Goal: Task Accomplishment & Management: Complete application form

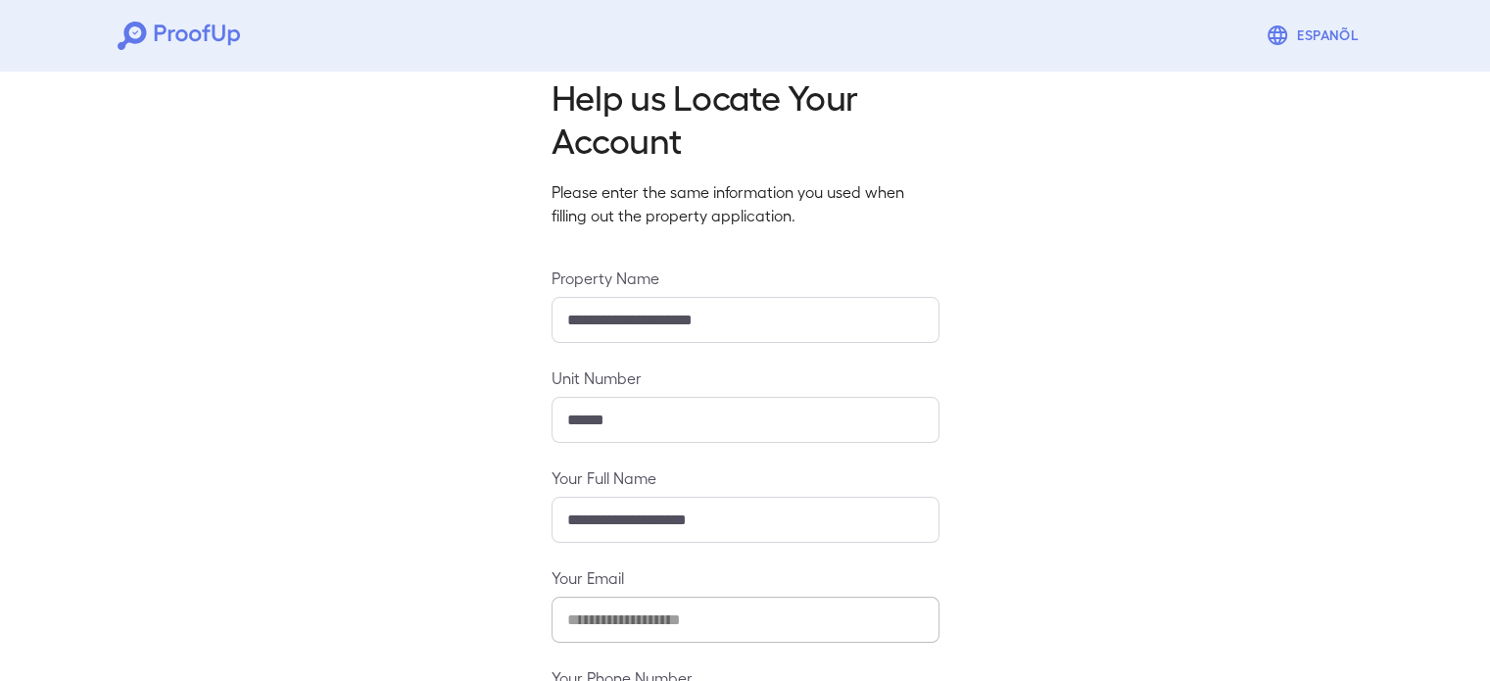
scroll to position [206, 0]
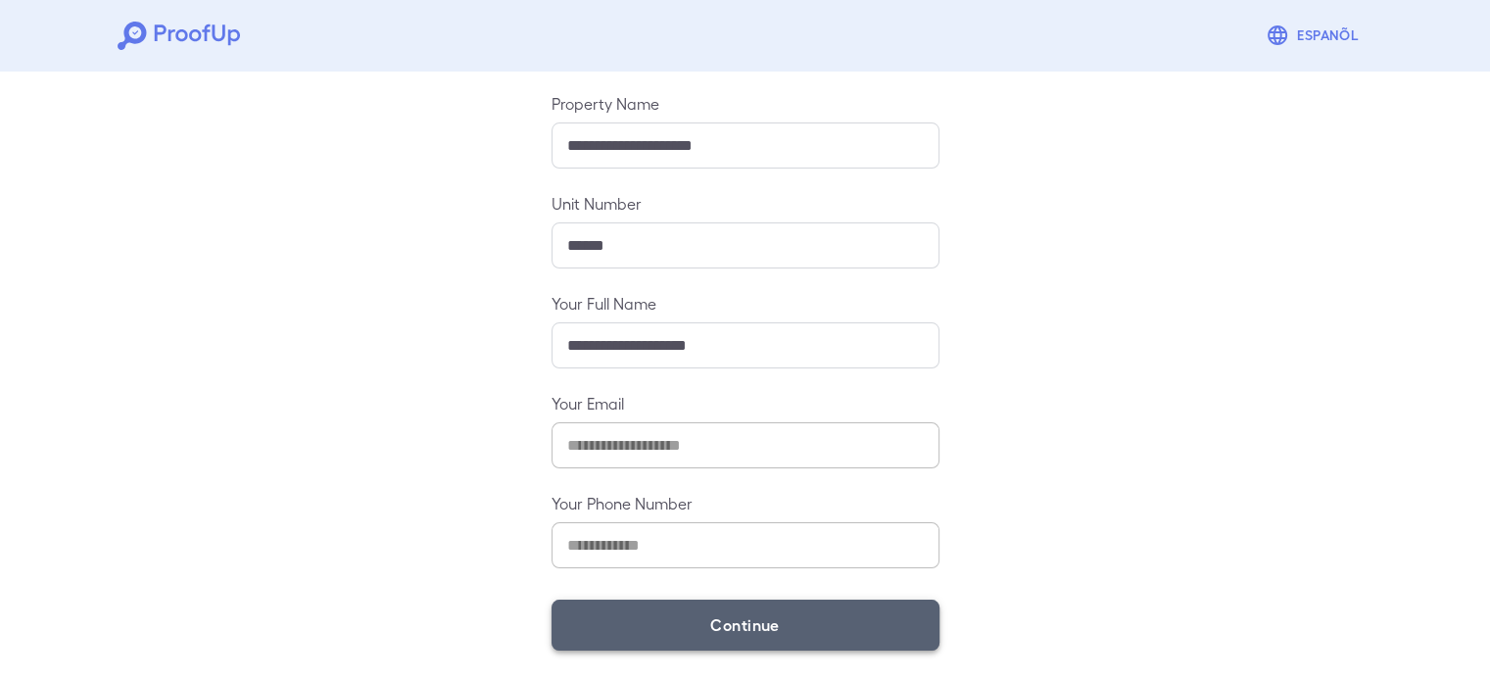
click at [711, 638] on button "Continue" at bounding box center [746, 625] width 388 height 51
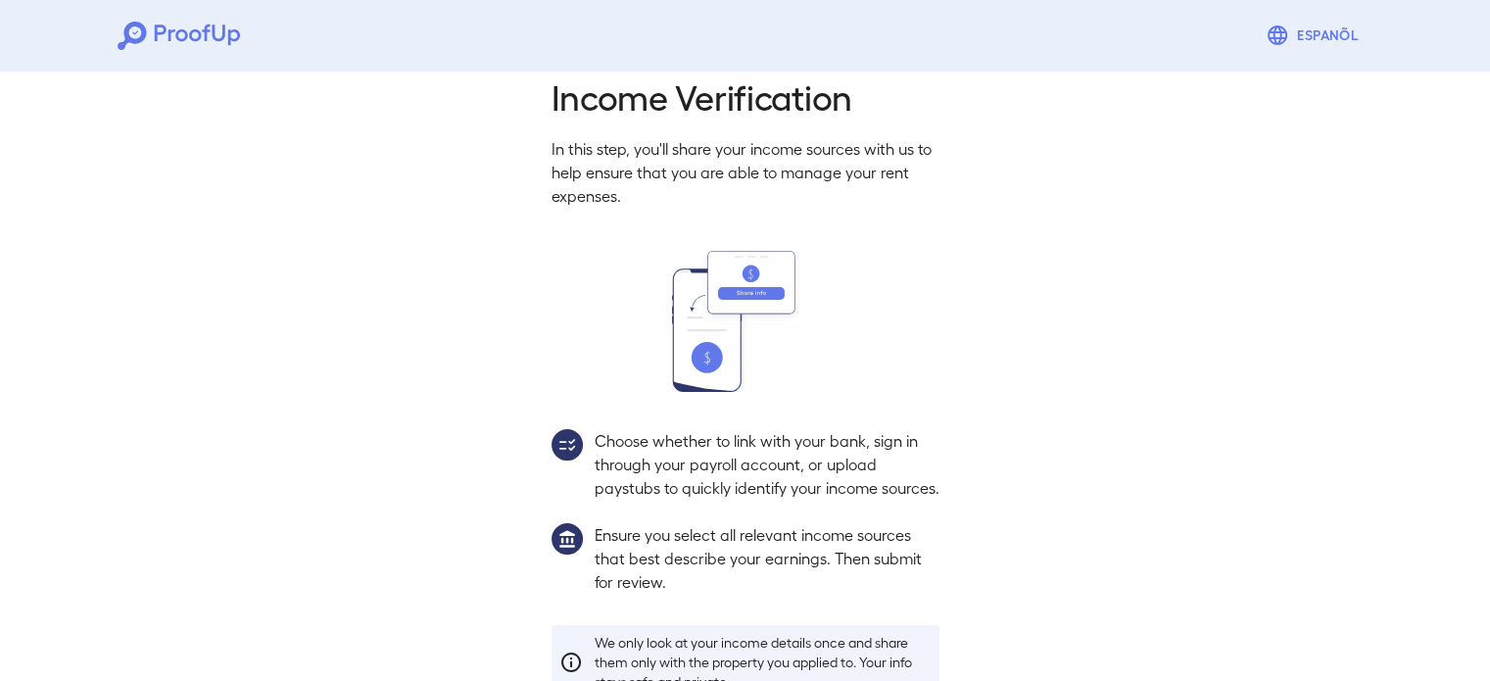
scroll to position [178, 0]
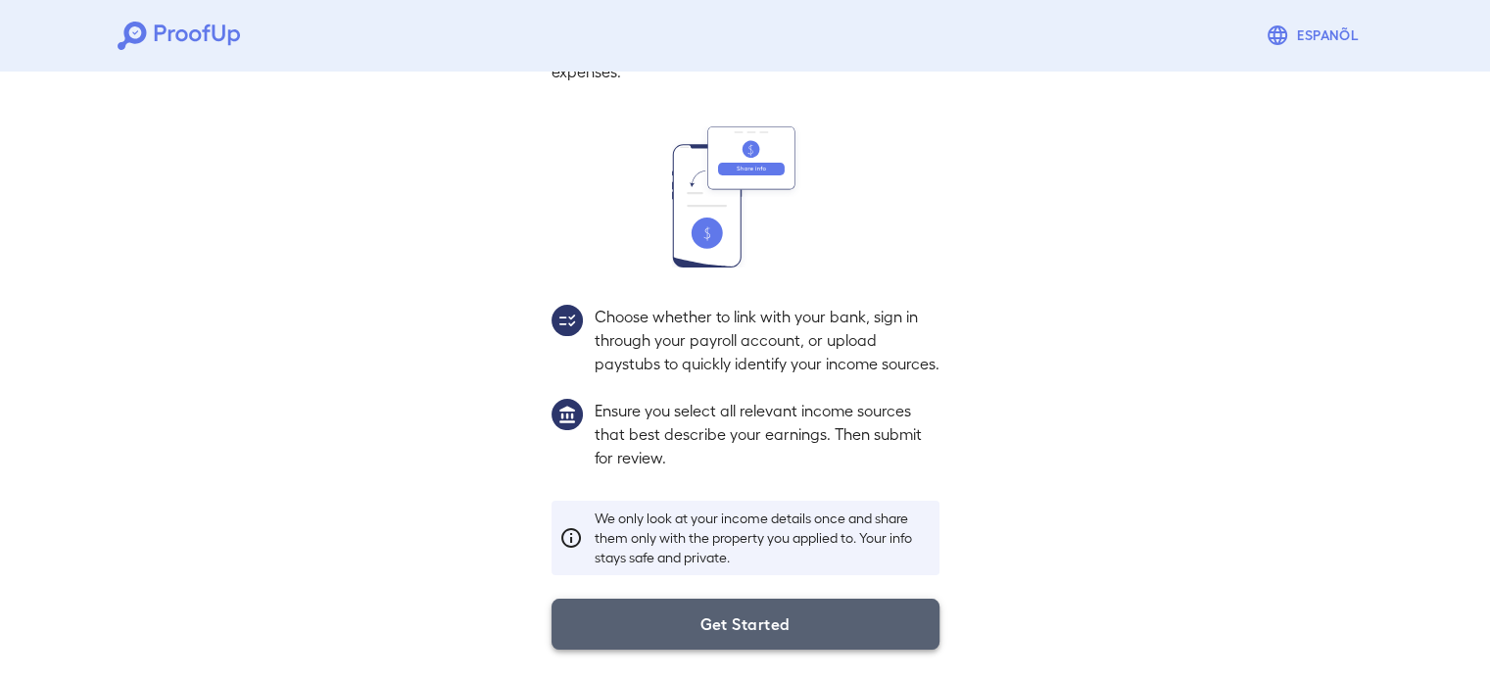
click at [784, 626] on button "Get Started" at bounding box center [746, 624] width 388 height 51
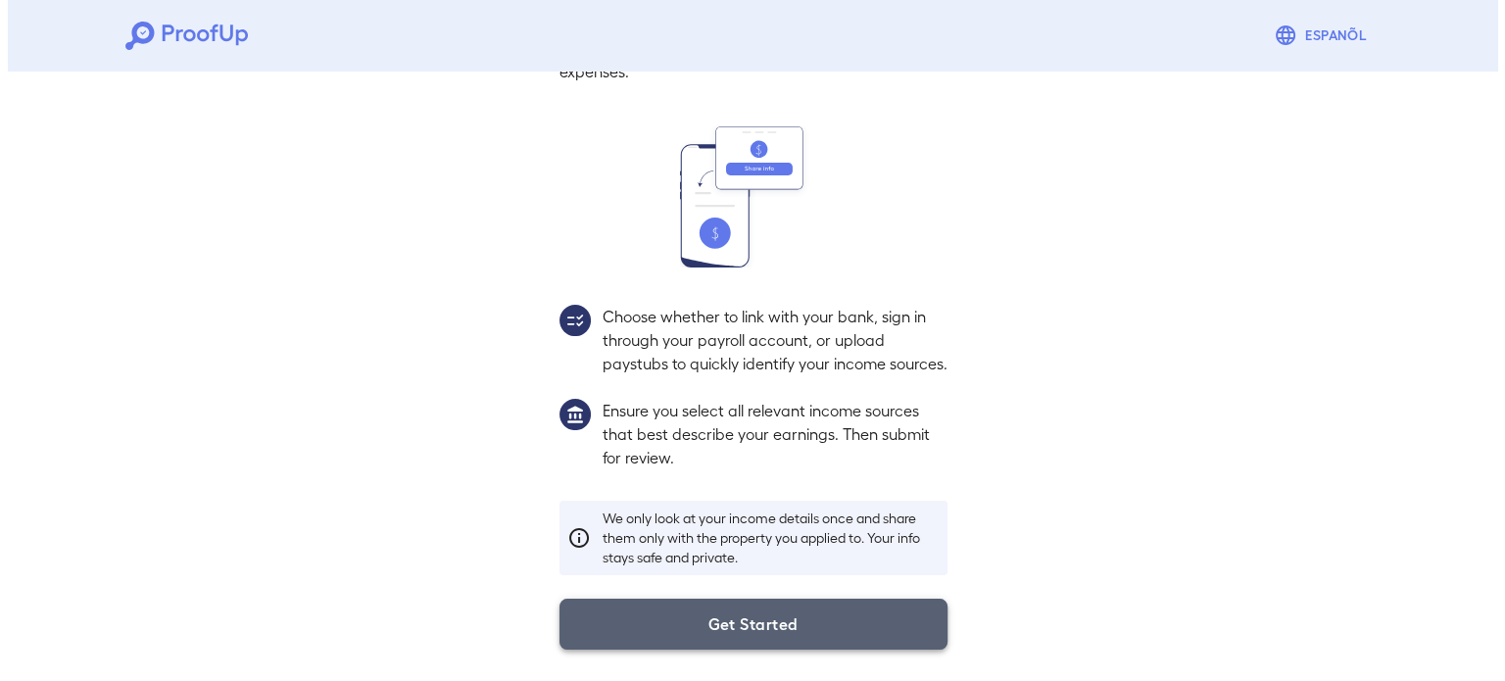
scroll to position [67, 0]
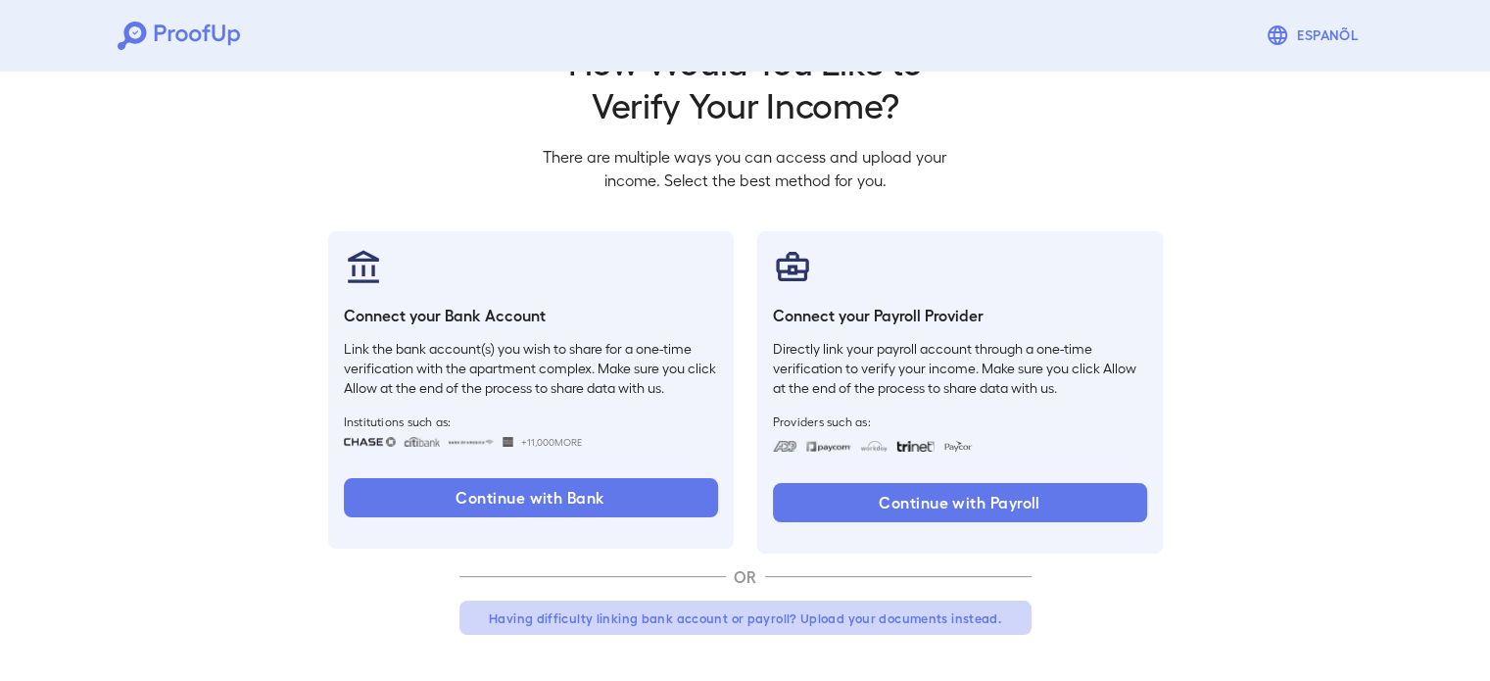
click at [843, 619] on button "Having difficulty linking bank account or payroll? Upload your documents instea…" at bounding box center [745, 618] width 572 height 35
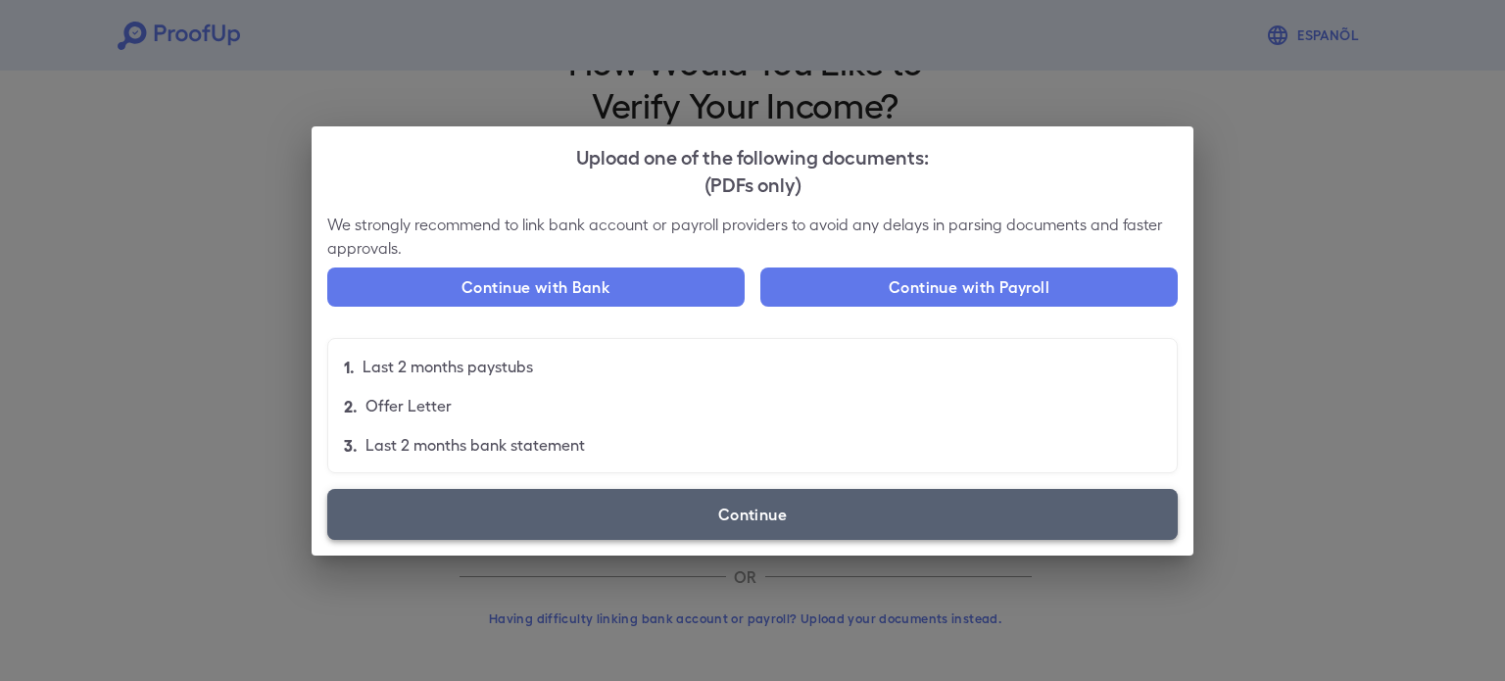
click at [713, 502] on label "Continue" at bounding box center [752, 514] width 850 height 51
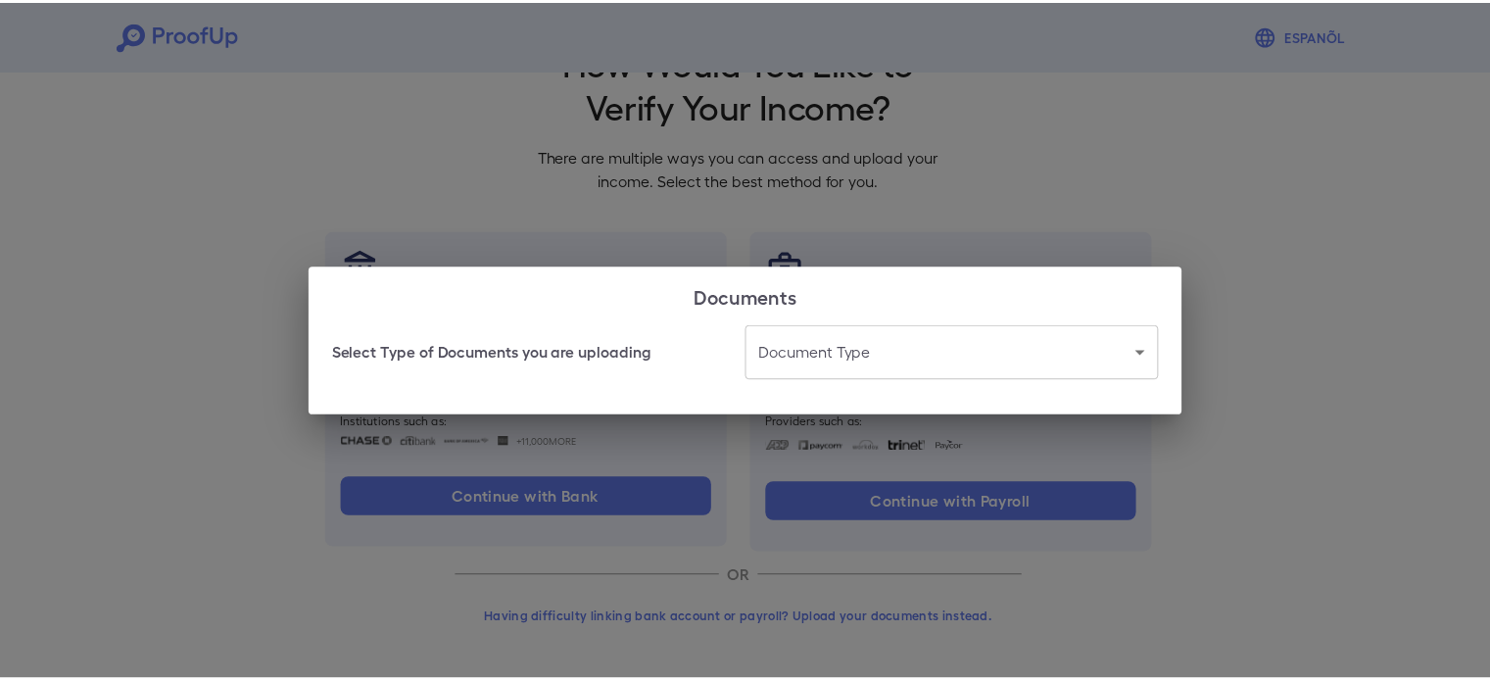
scroll to position [43, 0]
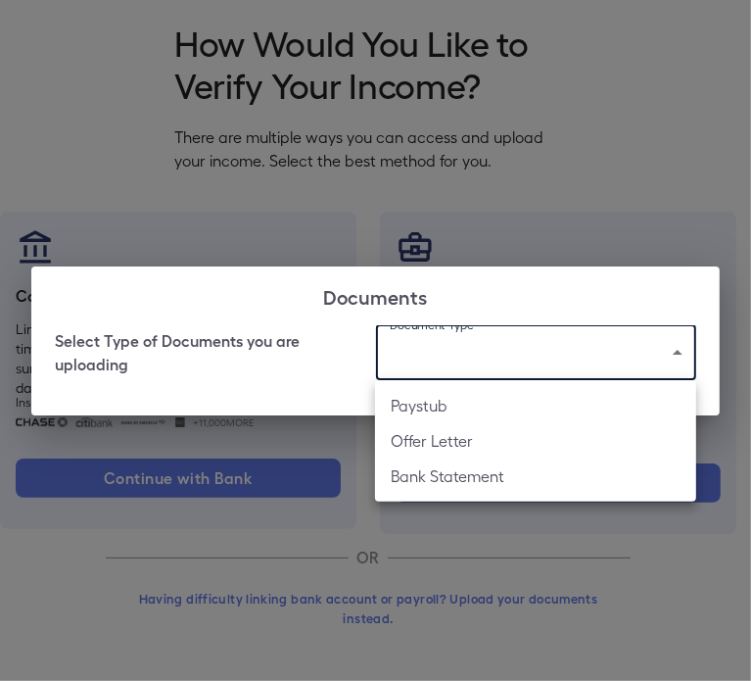
click at [553, 352] on body "Espanõl Go back How Would You Like to Verify Your Income? There are multiple wa…" at bounding box center [375, 319] width 751 height 725
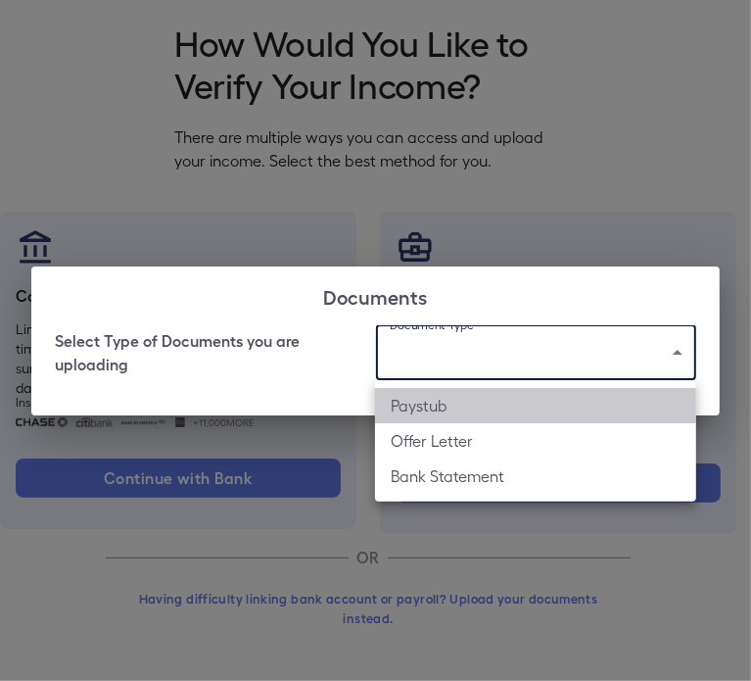
click at [457, 407] on li "Paystub" at bounding box center [535, 405] width 321 height 35
type input "*******"
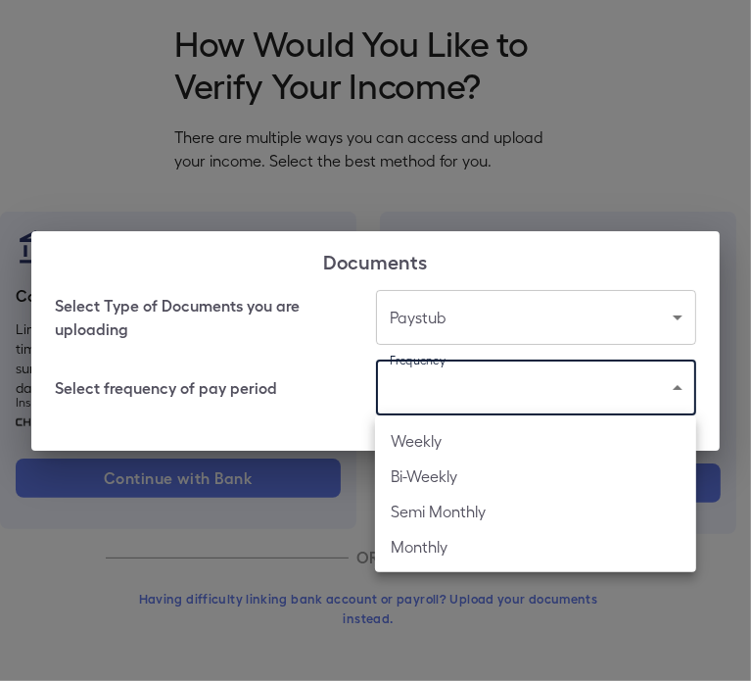
click at [457, 407] on body "Espanõl Go back How Would You Like to Verify Your Income? There are multiple wa…" at bounding box center [375, 319] width 751 height 725
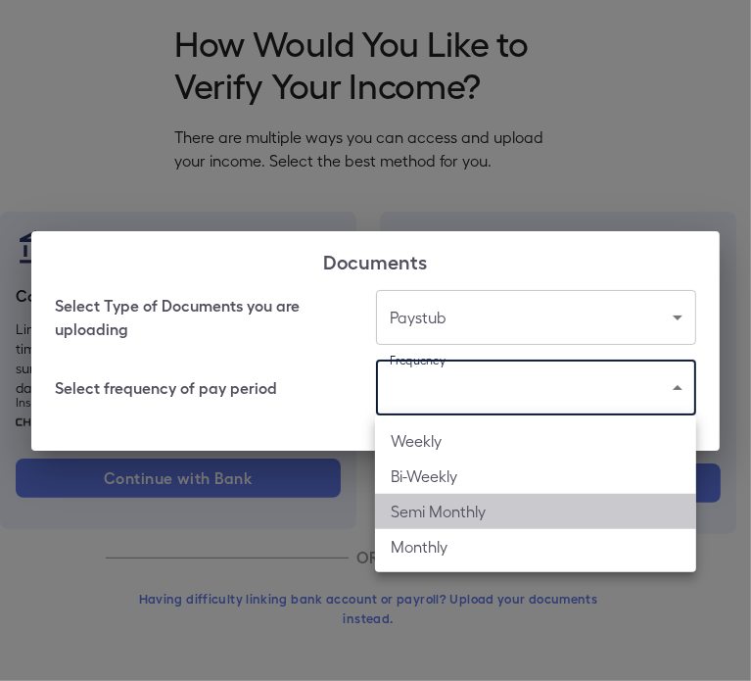
click at [444, 512] on li "Semi Monthly" at bounding box center [535, 511] width 321 height 35
type input "**********"
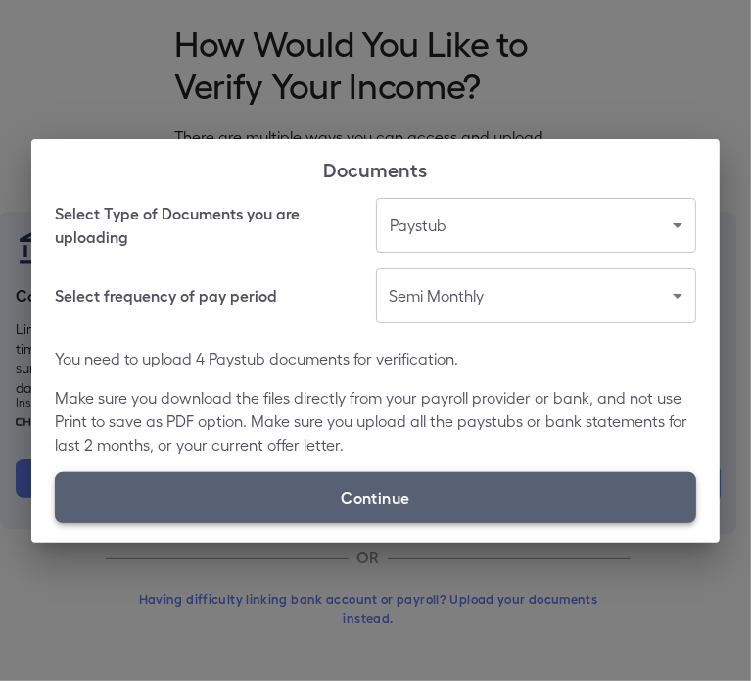
click at [333, 502] on label "Continue" at bounding box center [376, 497] width 642 height 51
click at [56, 522] on input "Continue" at bounding box center [55, 522] width 1 height 1
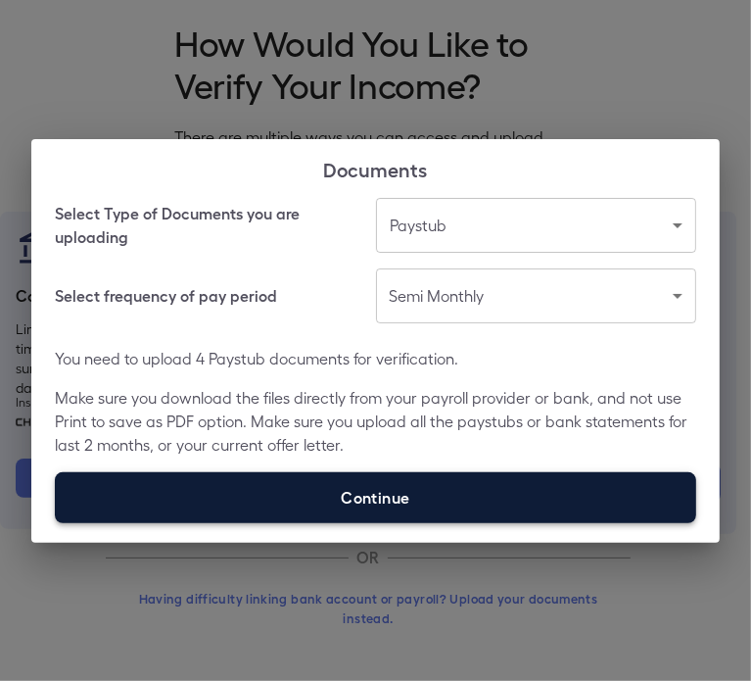
type input "**********"
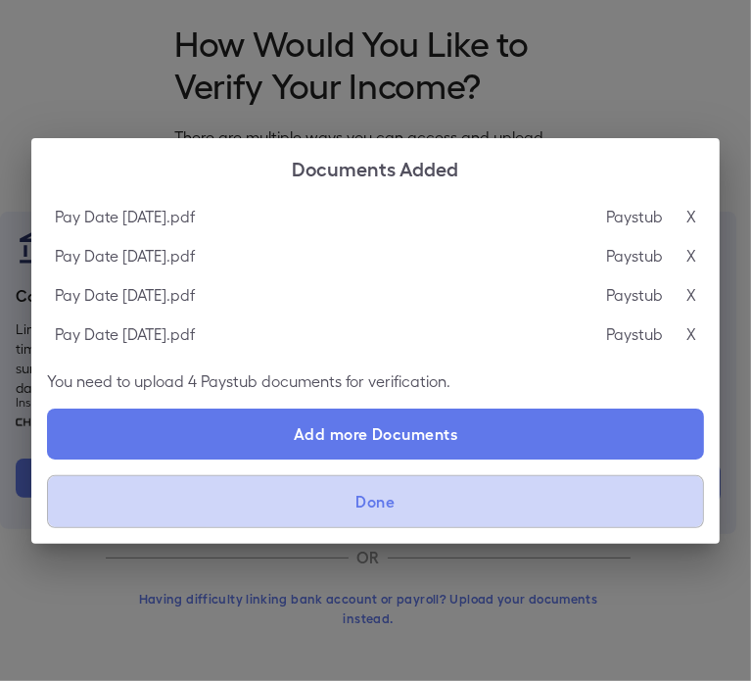
click at [448, 512] on button "Done" at bounding box center [375, 501] width 657 height 53
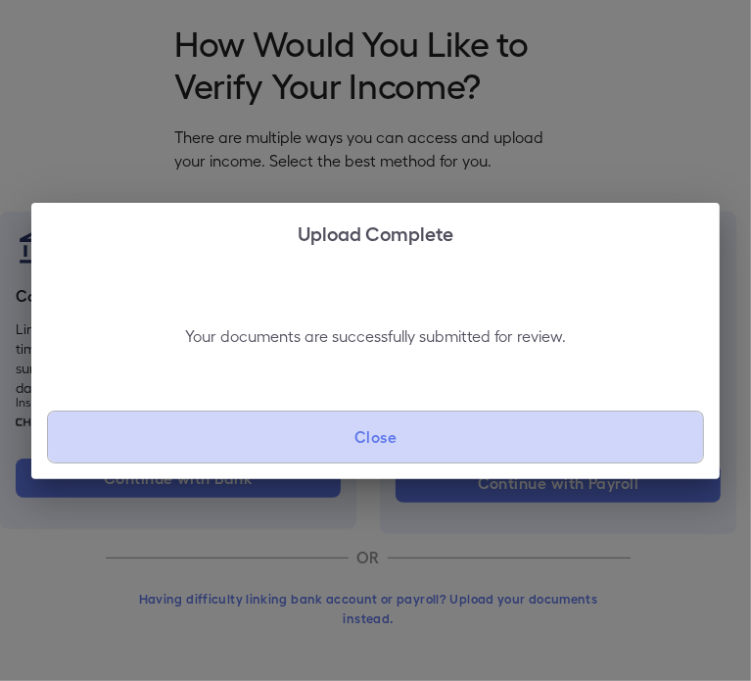
click at [401, 435] on button "Close" at bounding box center [375, 436] width 657 height 53
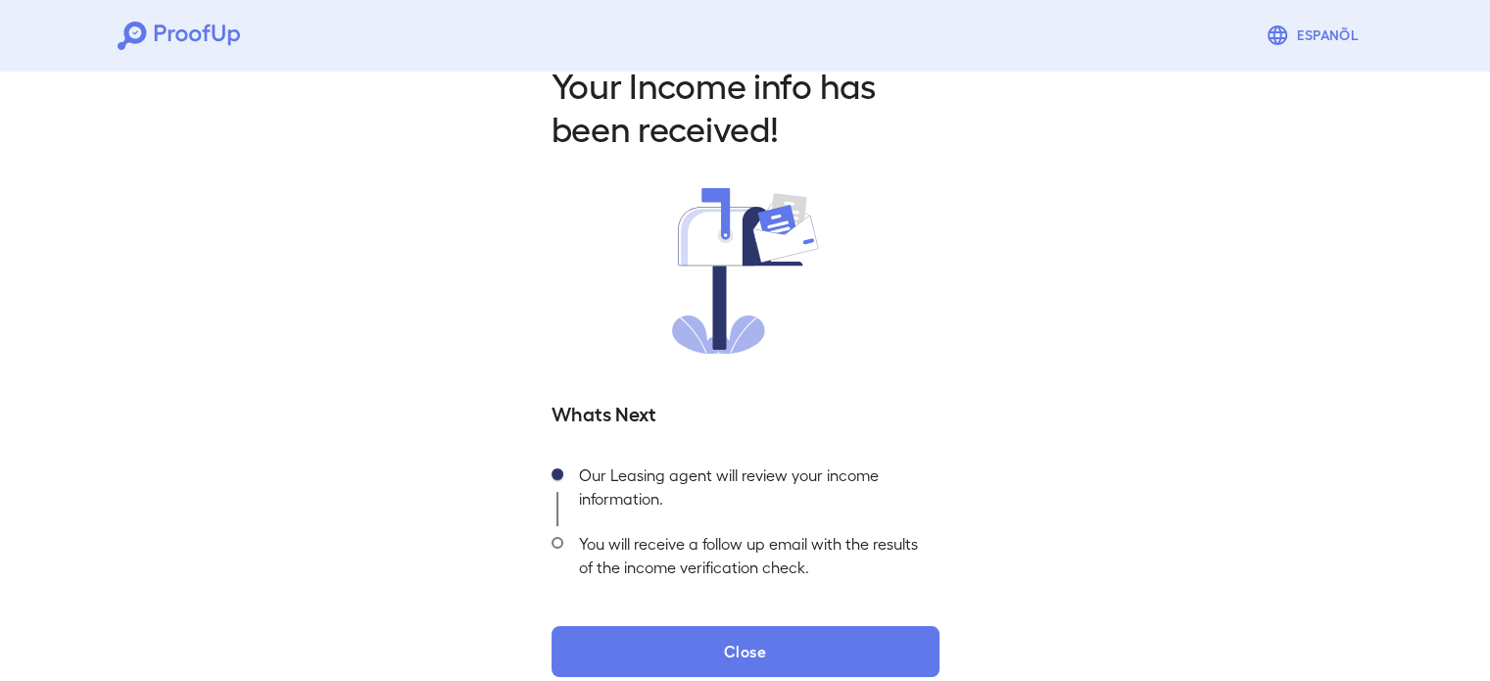
scroll to position [70, 0]
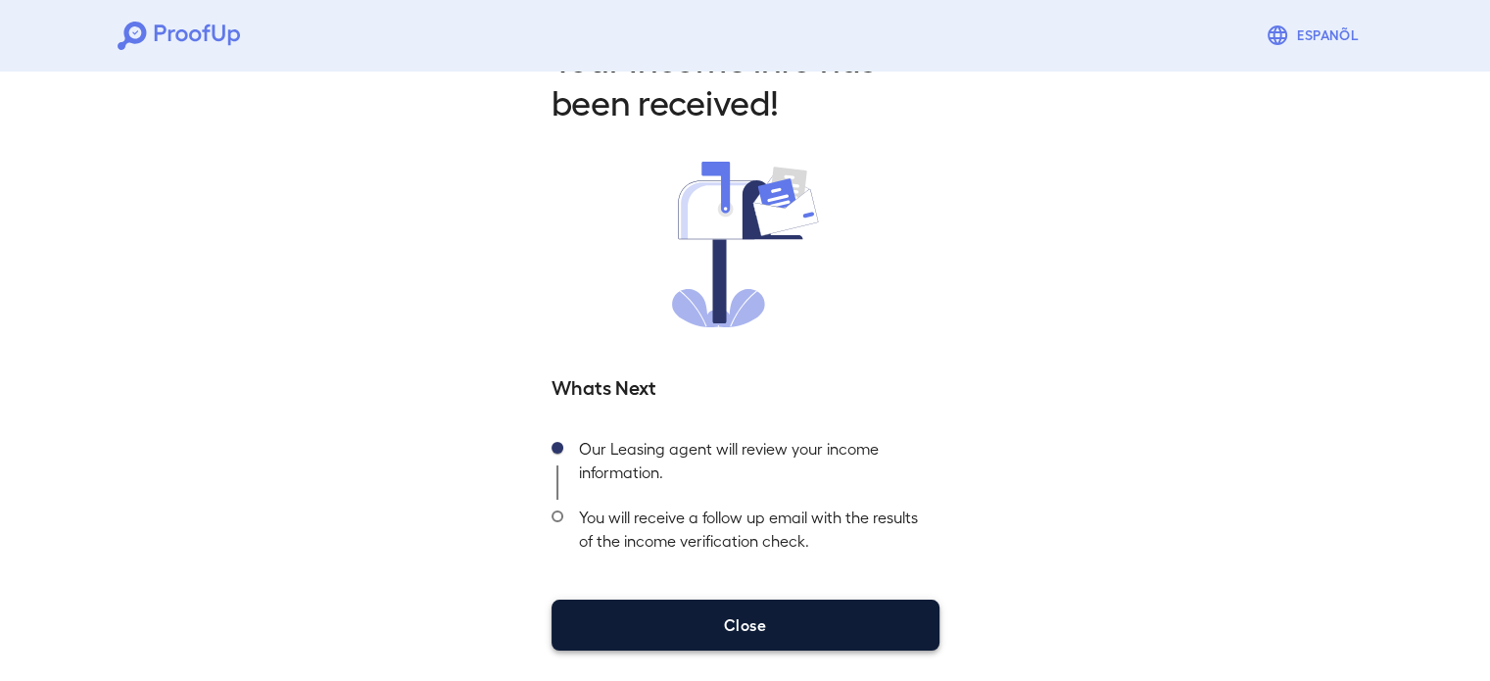
click at [715, 620] on button "Close" at bounding box center [746, 625] width 388 height 51
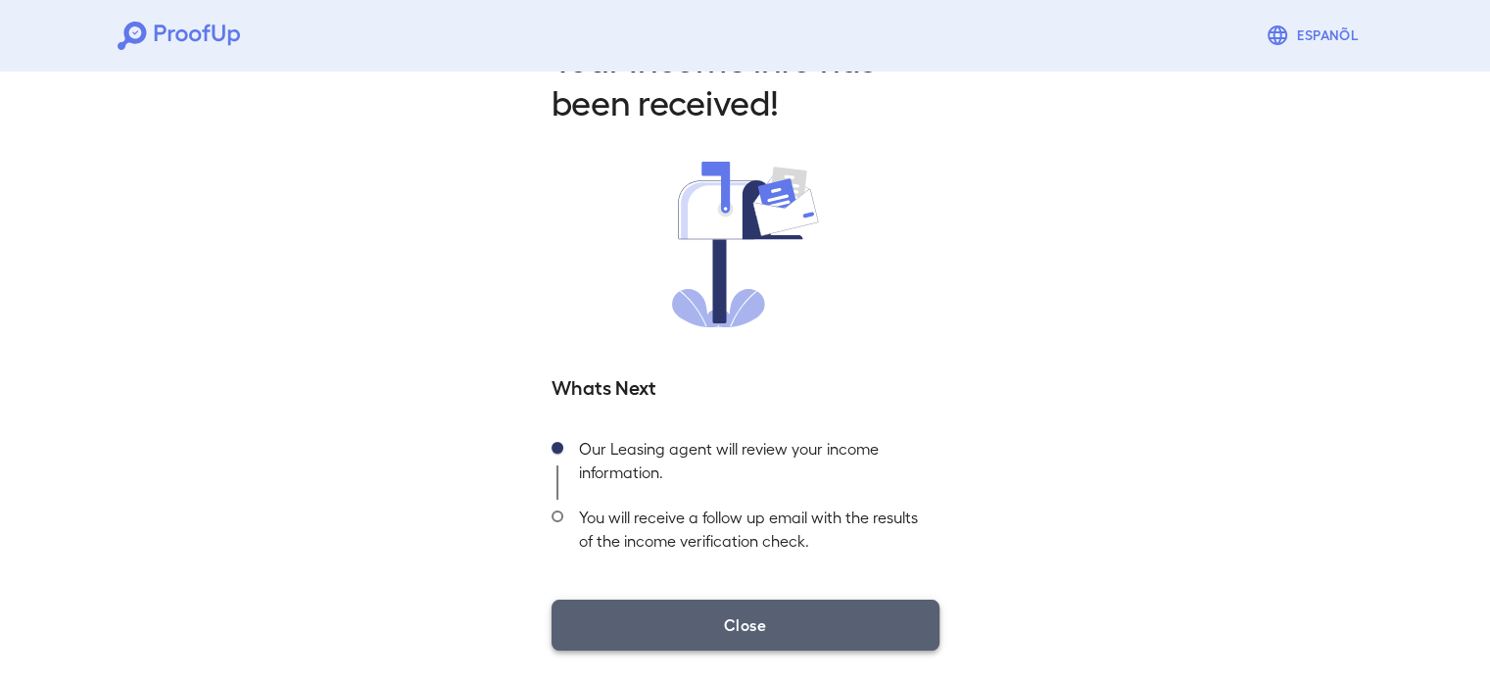
click at [741, 631] on button "Close" at bounding box center [746, 625] width 388 height 51
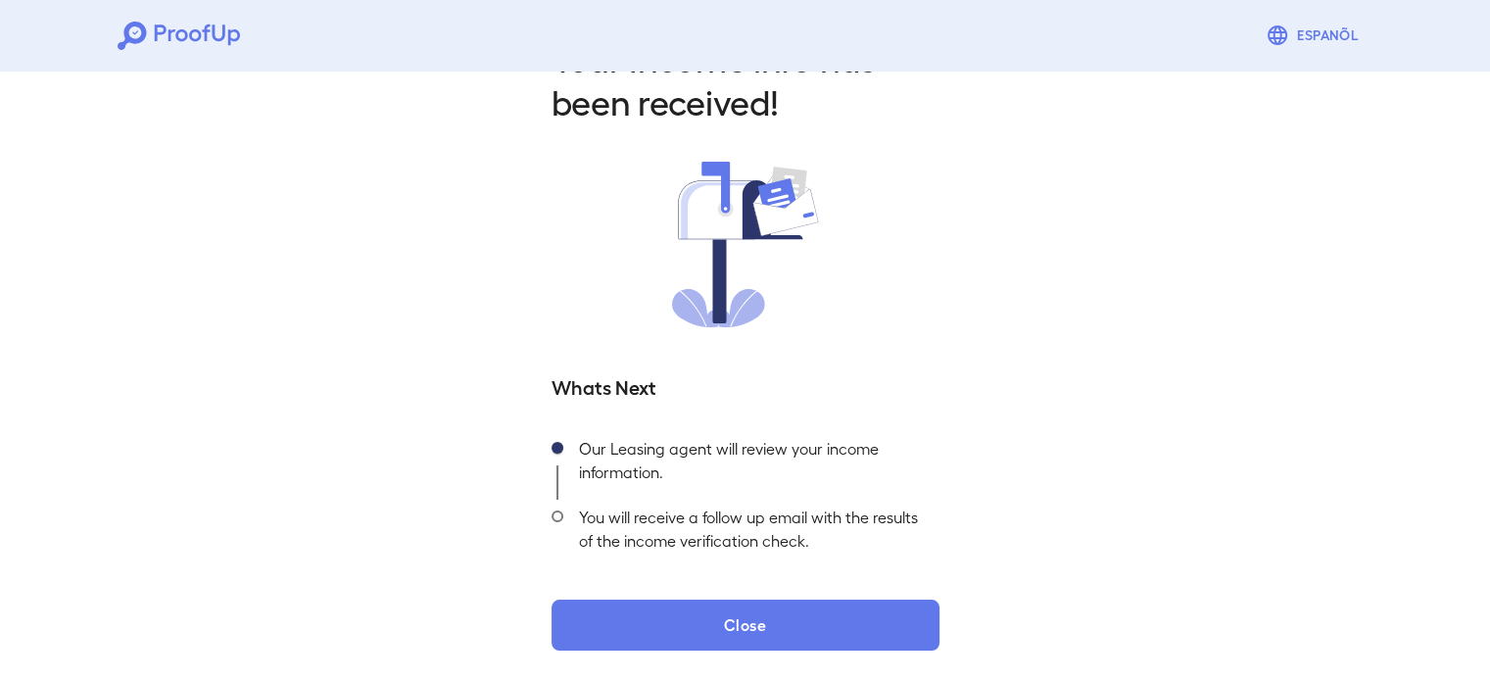
scroll to position [0, 0]
